Goal: Learn about a topic

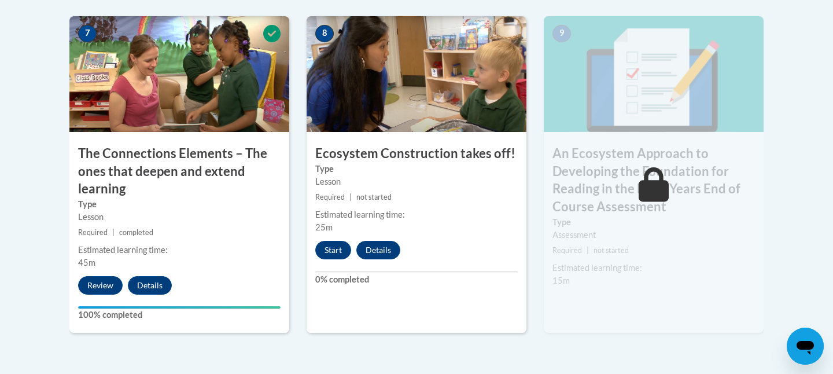
scroll to position [1042, 0]
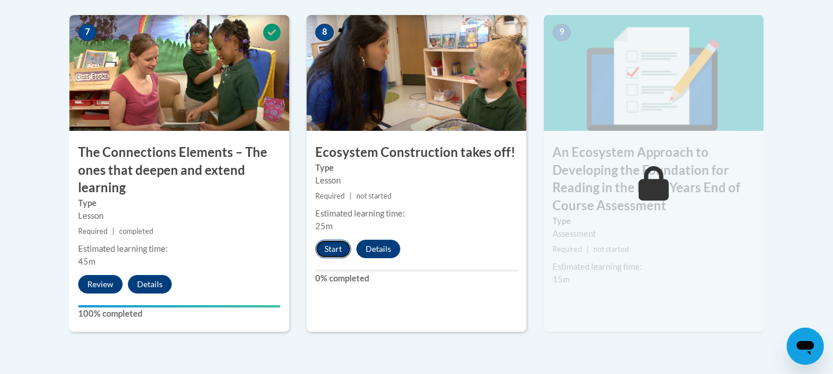
click at [333, 252] on button "Start" at bounding box center [333, 249] width 36 height 19
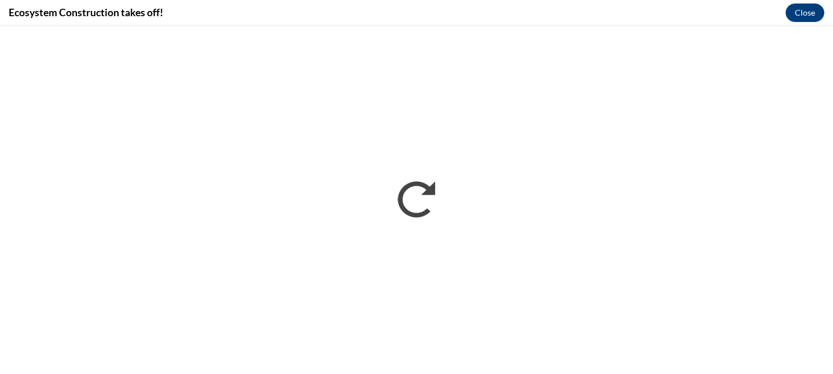
scroll to position [0, 0]
